Goal: Information Seeking & Learning: Learn about a topic

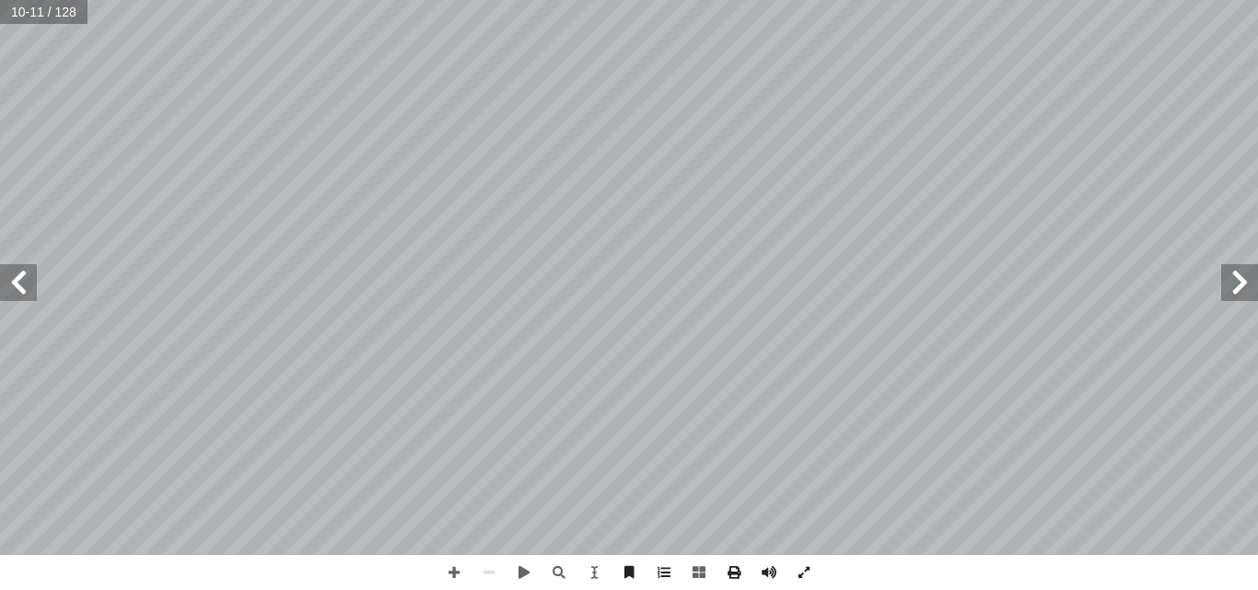
click at [26, 282] on span at bounding box center [18, 282] width 37 height 37
click at [13, 277] on span at bounding box center [18, 282] width 37 height 37
